Goal: Find specific page/section: Find specific page/section

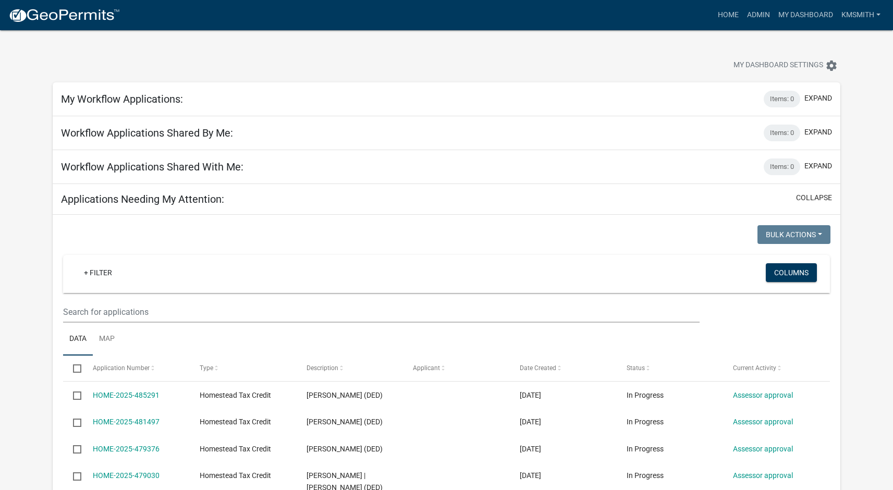
select select "2: 50"
click at [751, 12] on link "Admin" at bounding box center [758, 15] width 31 height 20
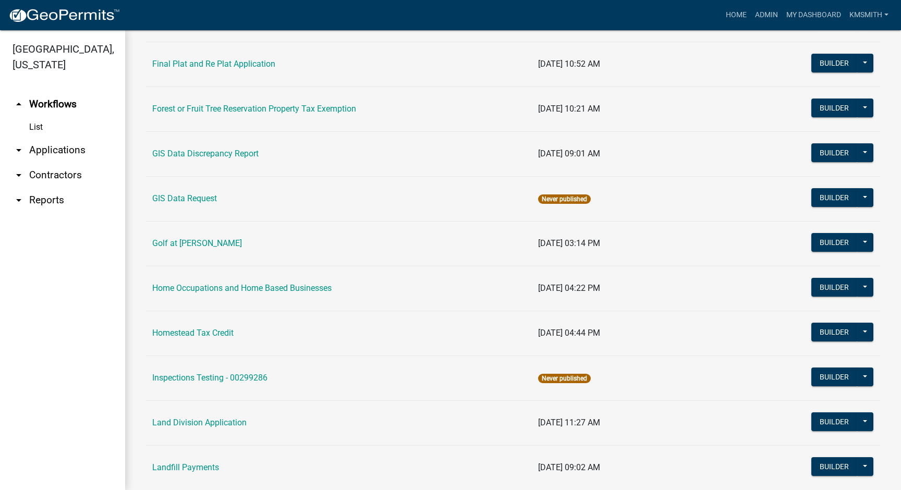
scroll to position [574, 0]
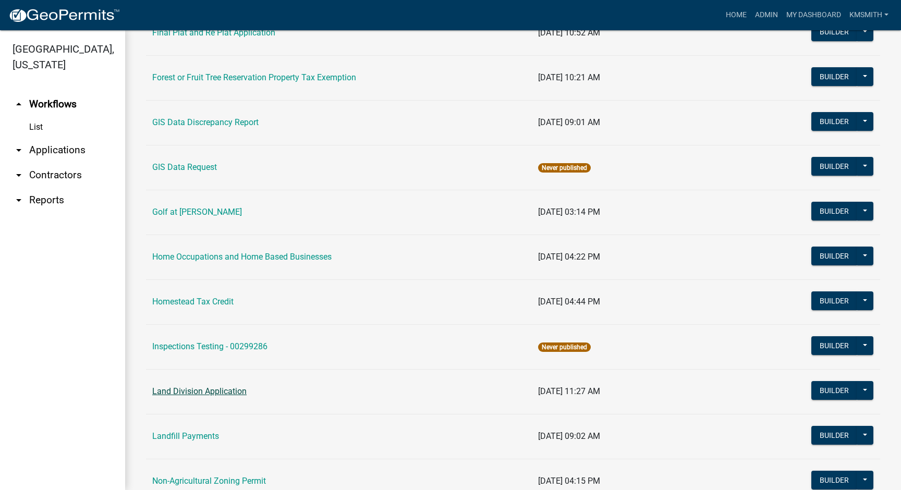
click at [222, 391] on link "Land Division Application" at bounding box center [199, 391] width 94 height 10
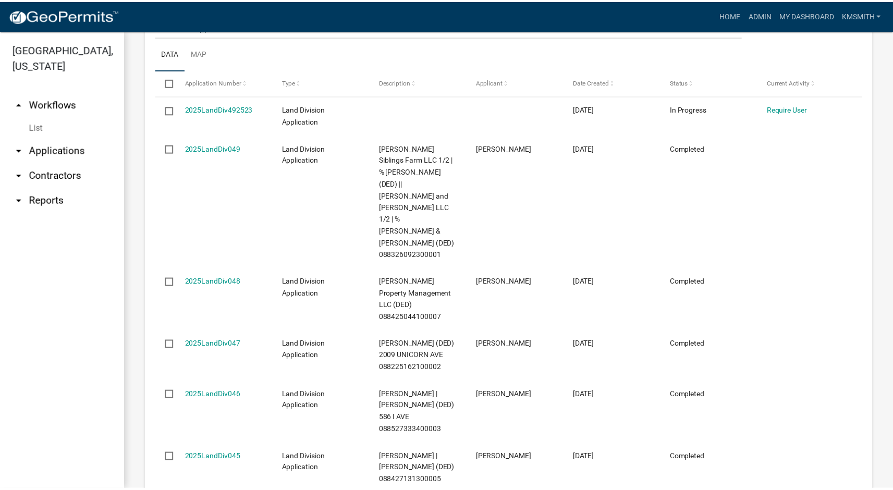
scroll to position [417, 0]
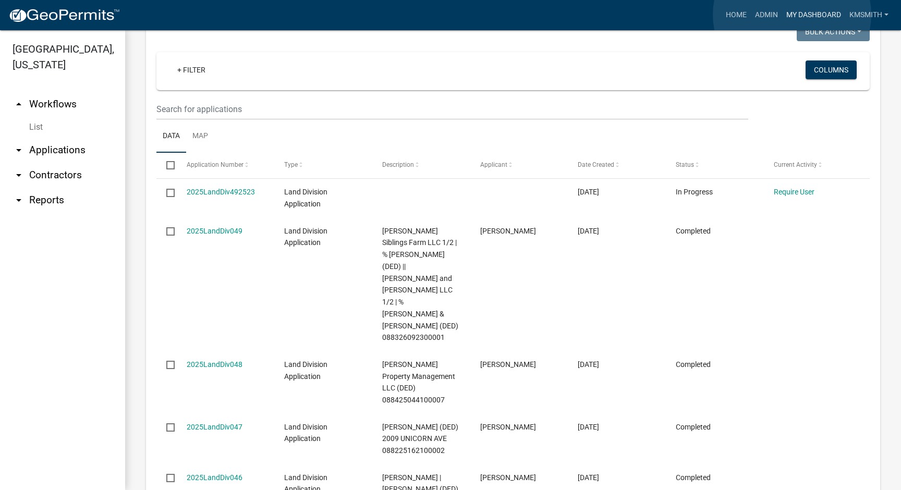
click at [792, 15] on link "My Dashboard" at bounding box center [813, 15] width 63 height 20
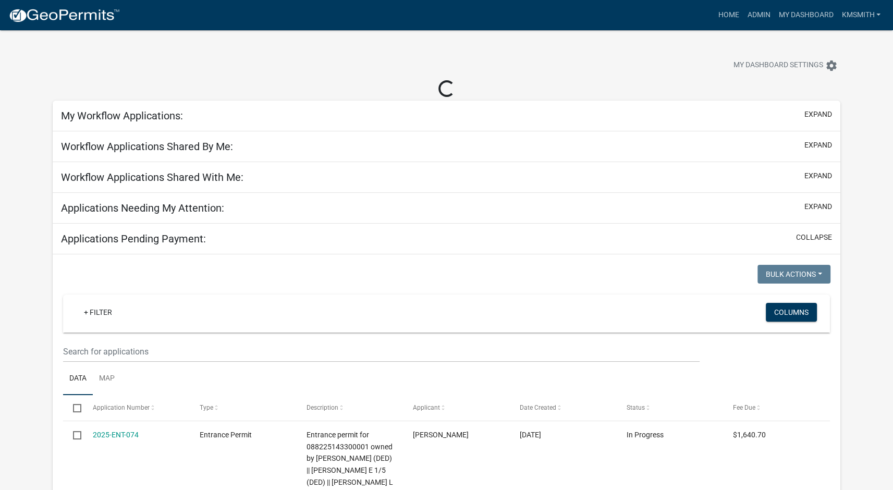
select select "2: 50"
